Goal: Task Accomplishment & Management: Use online tool/utility

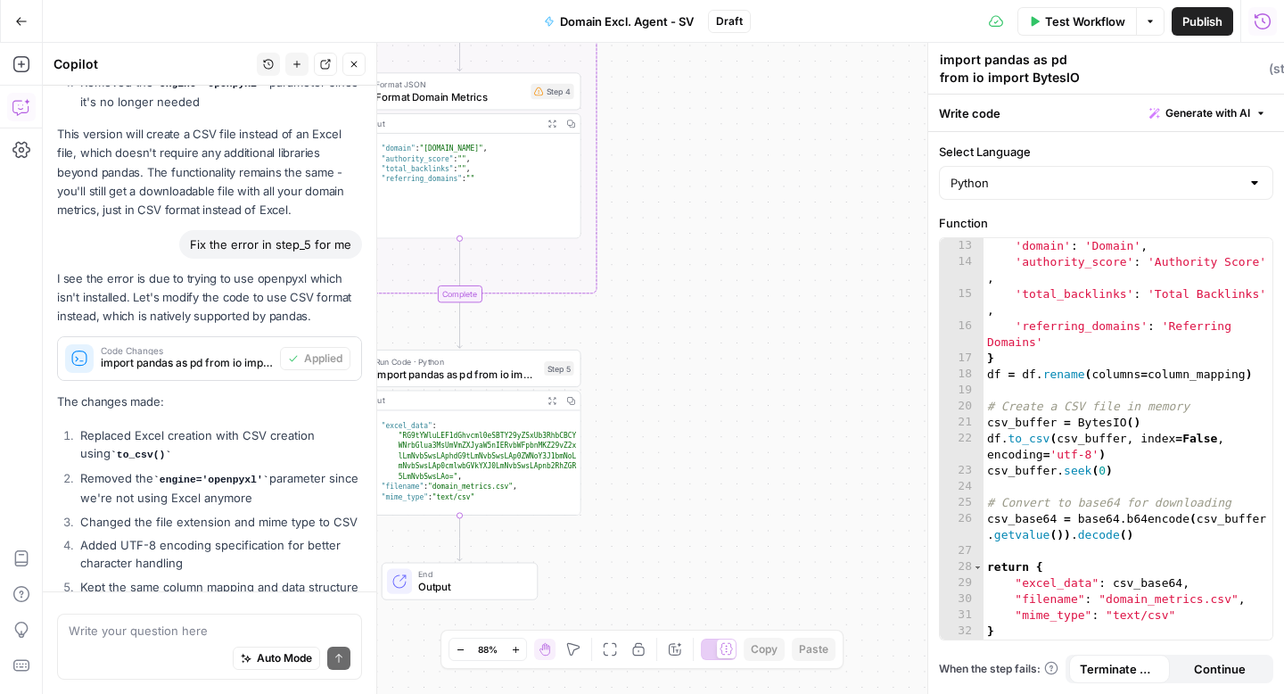
scroll to position [7479, 0]
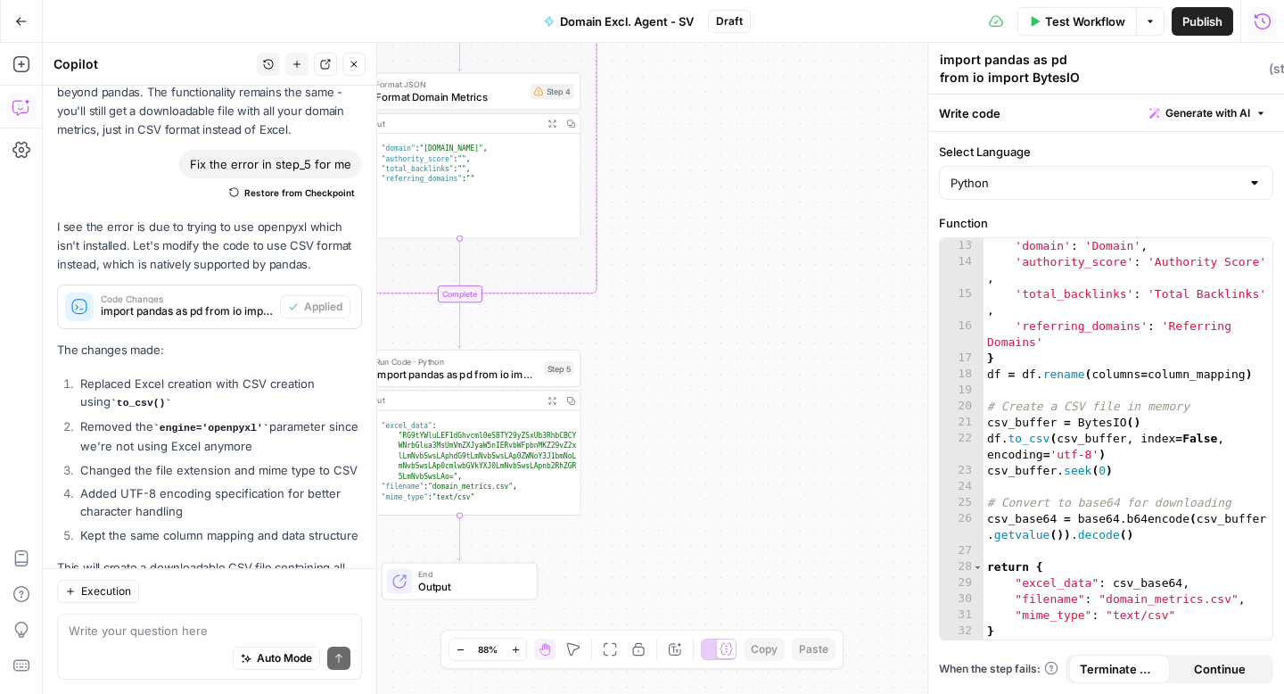
click at [1112, 22] on span "Test Workflow" at bounding box center [1085, 21] width 80 height 18
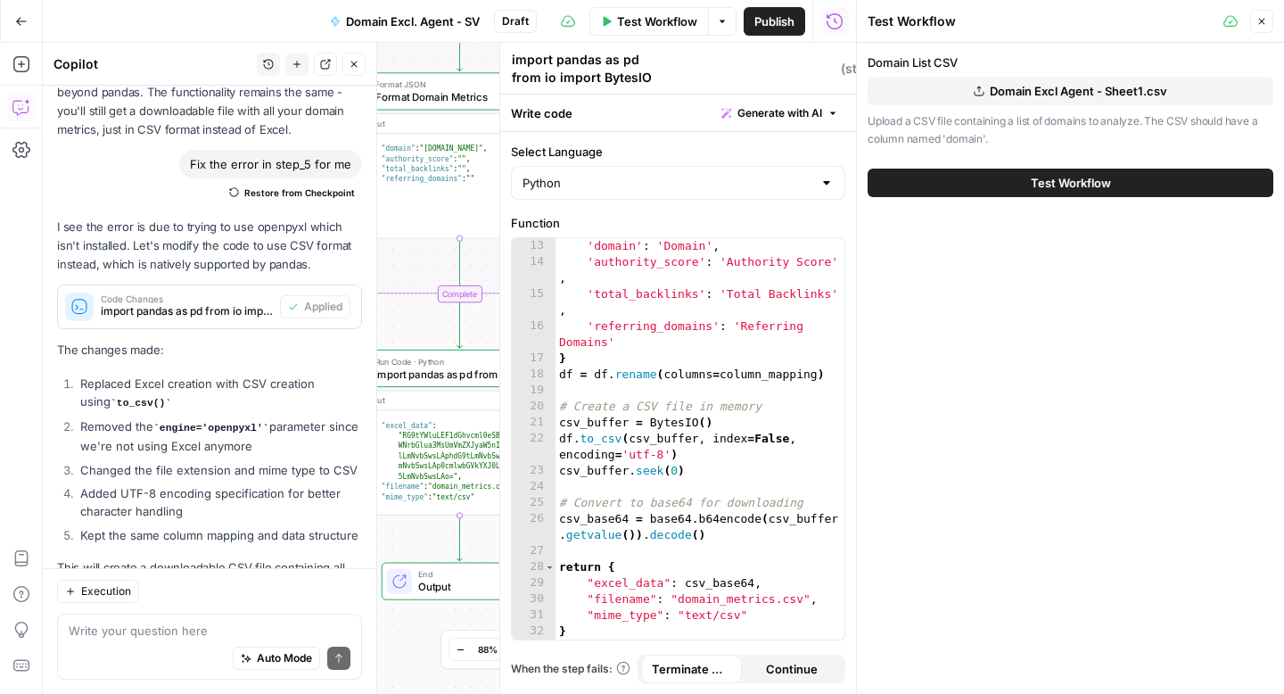
click at [1044, 183] on span "Test Workflow" at bounding box center [1071, 183] width 80 height 18
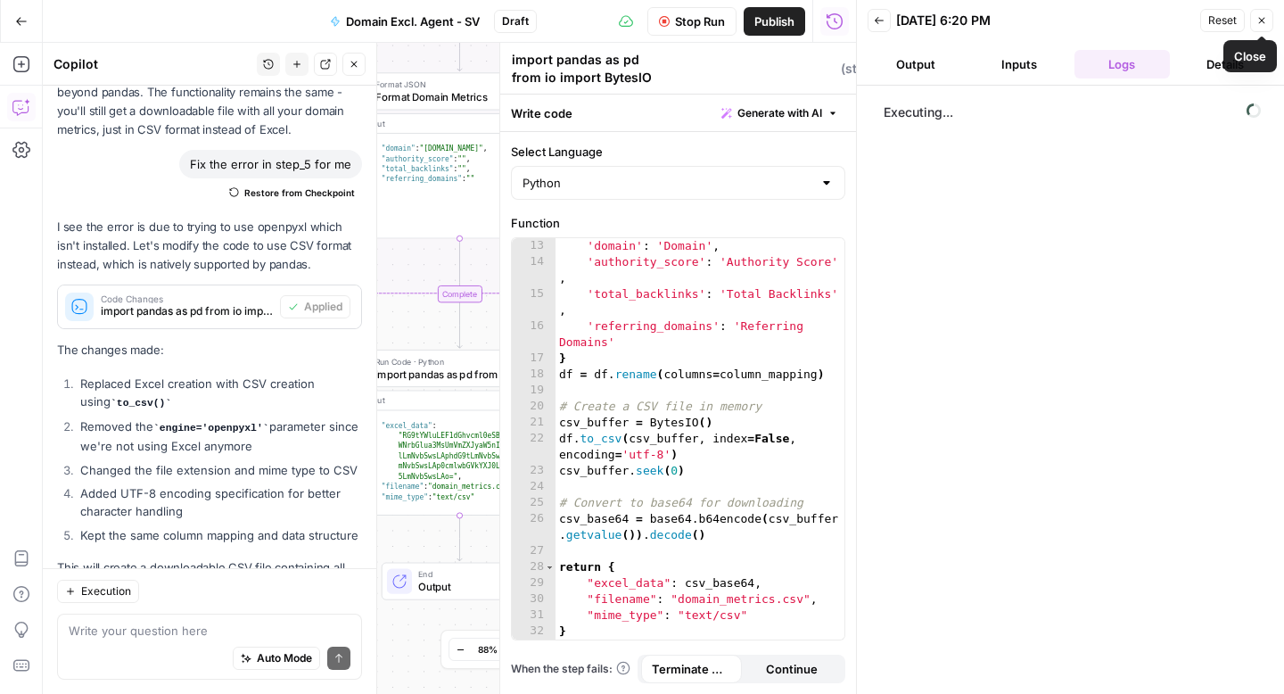
click at [1259, 28] on button "Close" at bounding box center [1261, 20] width 23 height 23
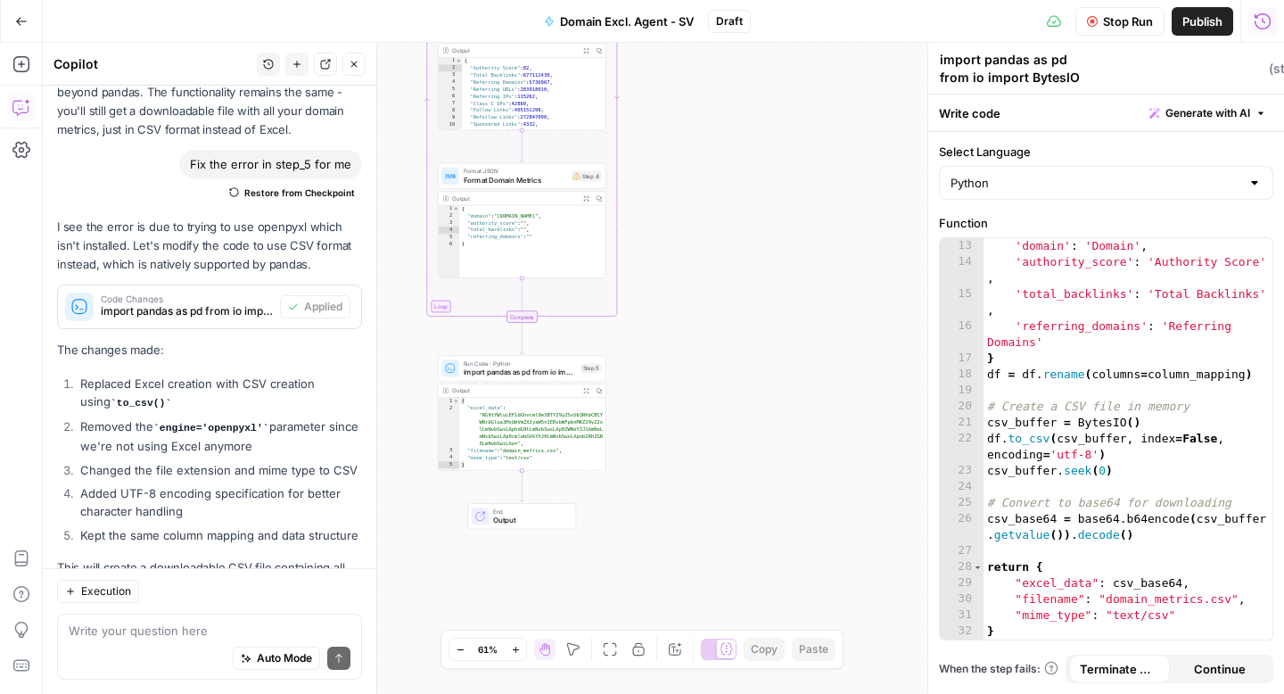
click at [1111, 21] on span "Stop Run" at bounding box center [1128, 21] width 50 height 18
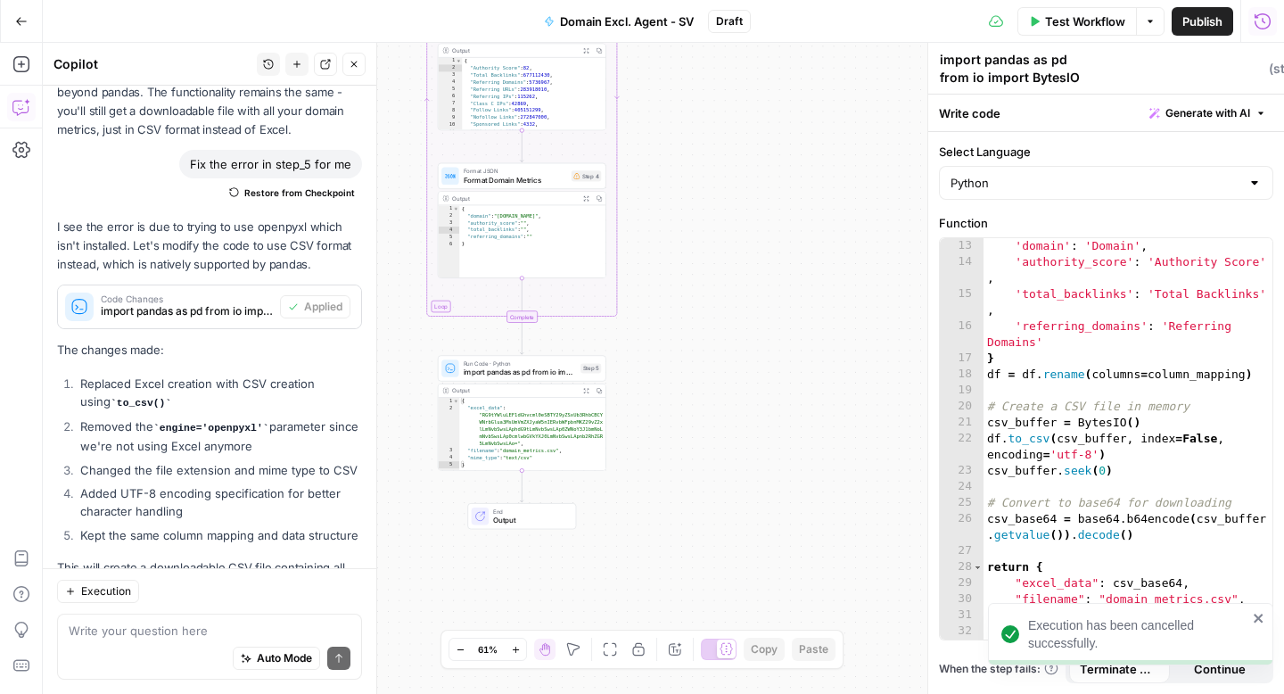
click at [1256, 611] on icon "close" at bounding box center [1259, 618] width 12 height 14
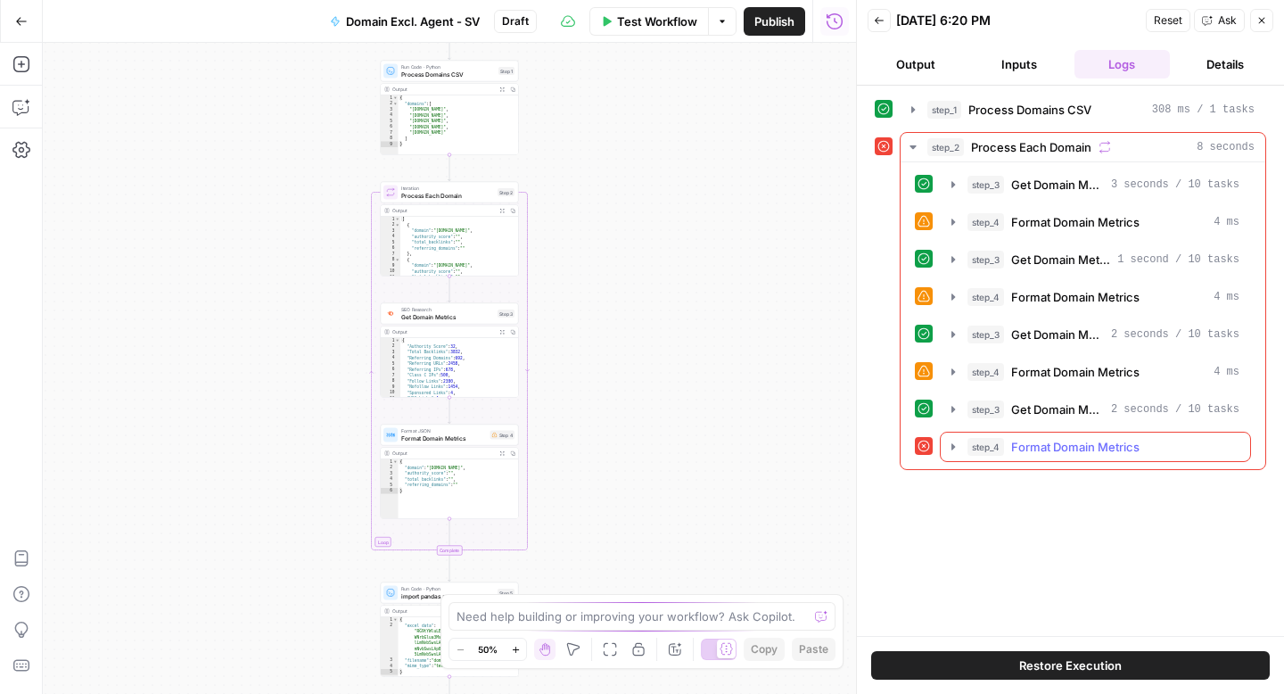
click at [947, 445] on icon "button" at bounding box center [953, 447] width 14 height 14
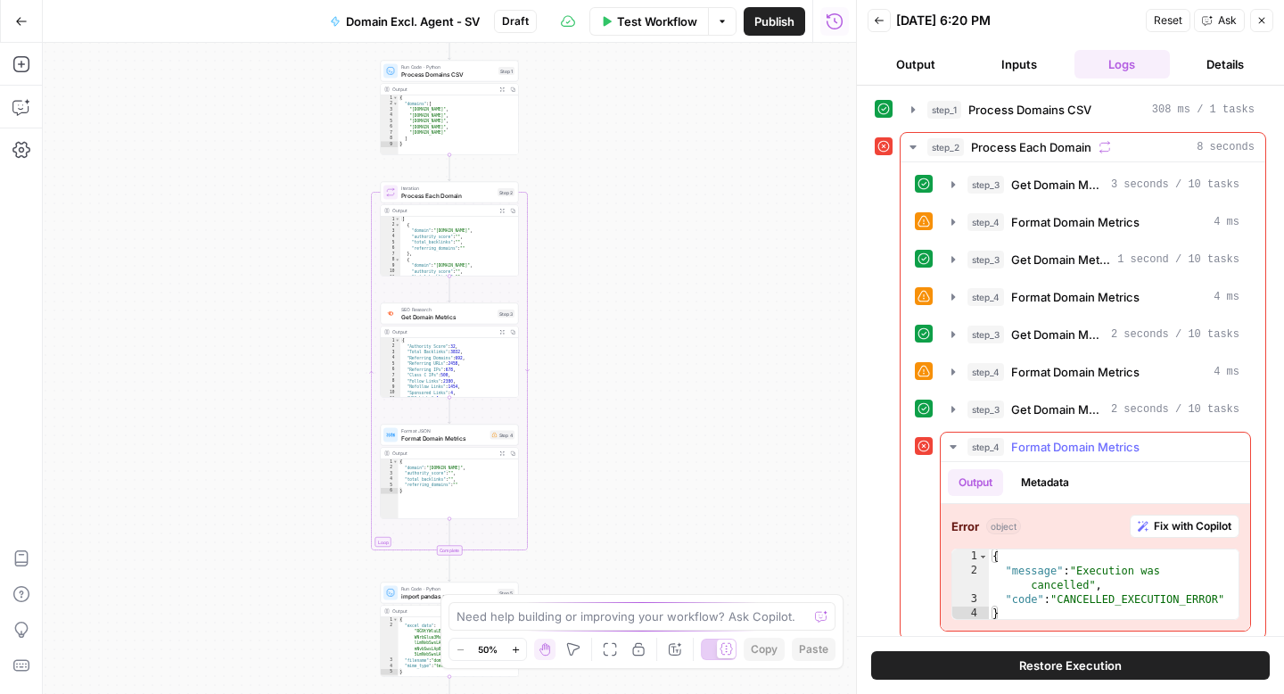
scroll to position [12, 0]
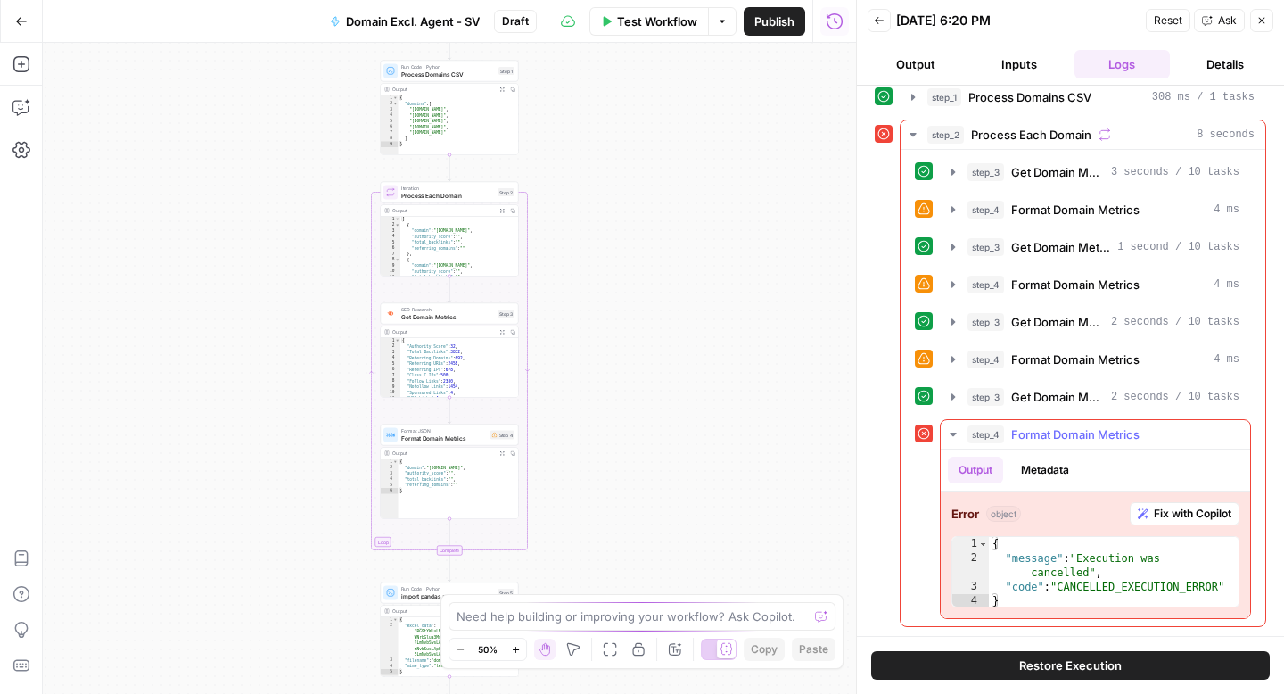
click at [1167, 516] on span "Fix with Copilot" at bounding box center [1193, 513] width 78 height 16
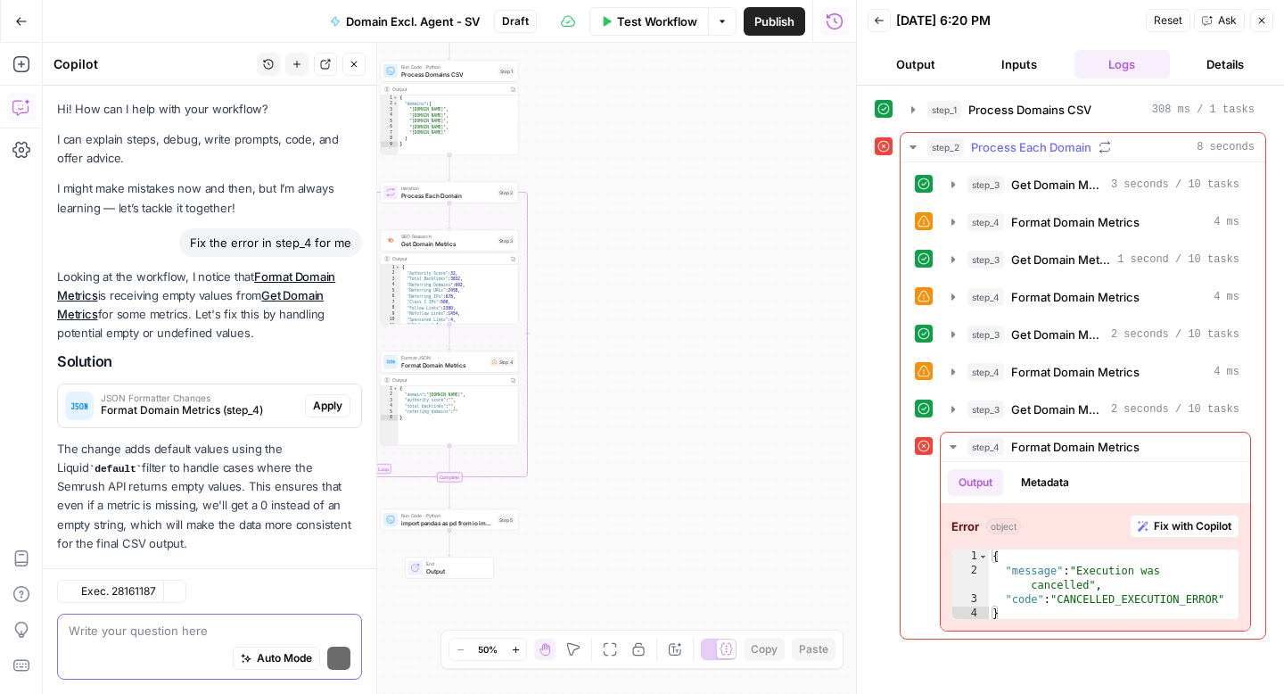
scroll to position [27, 0]
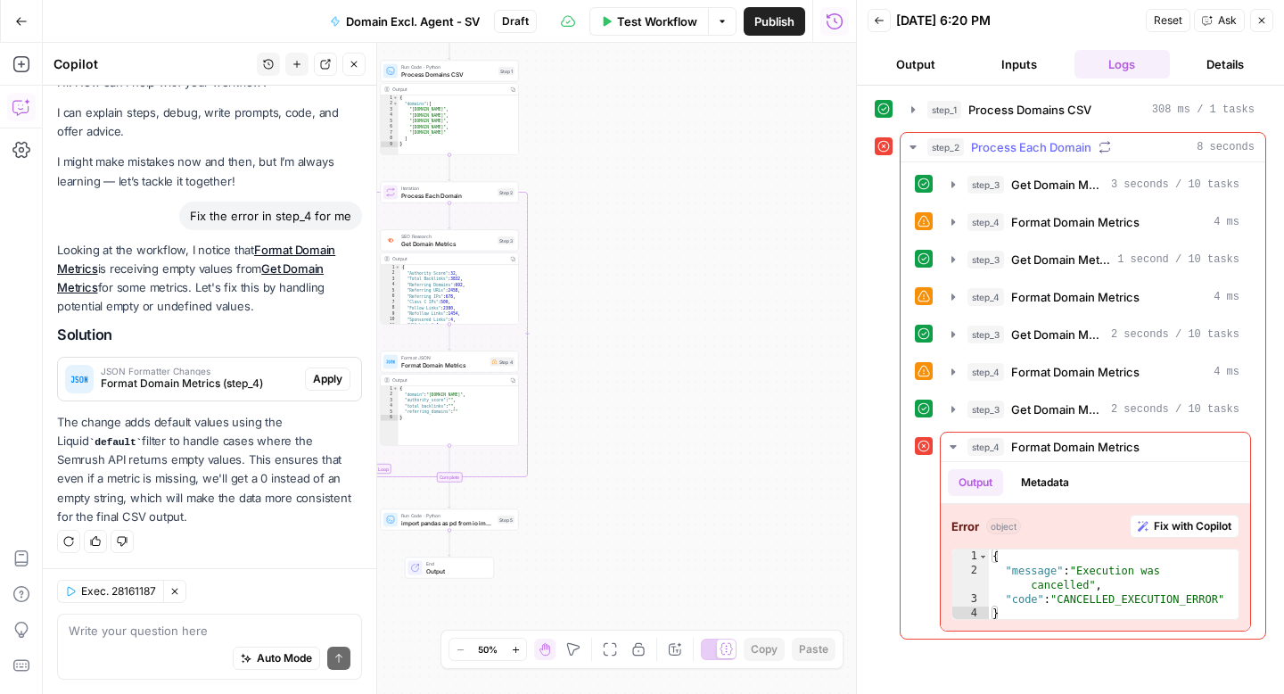
click at [913, 143] on icon "button" at bounding box center [913, 147] width 14 height 14
